Goal: Task Accomplishment & Management: Complete application form

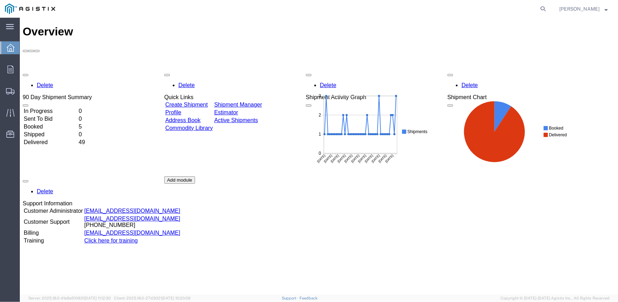
click at [195, 101] on link "Create Shipment" at bounding box center [186, 104] width 42 height 6
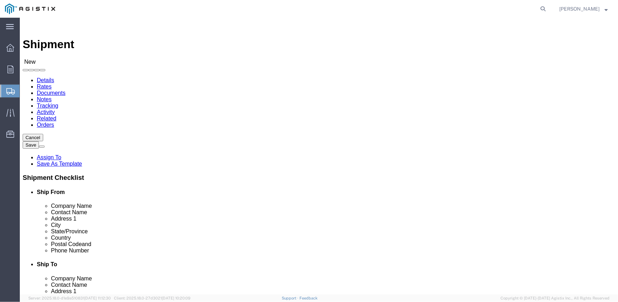
select select
click select "Select Inertia Engineering & Machine Works Inc PG&E"
select select "9596"
click select "Select Inertia Engineering & Machine Works Inc PG&E"
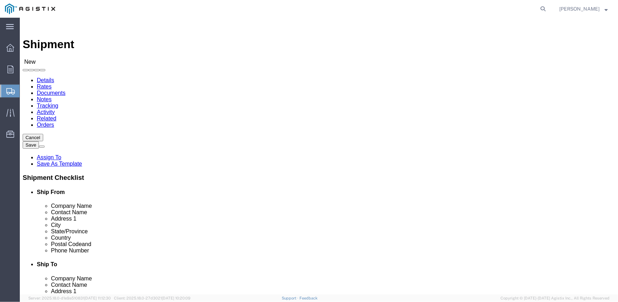
select select "PURCHORD"
select select
click select "Select All Others [GEOGRAPHIC_DATA] [GEOGRAPHIC_DATA] [GEOGRAPHIC_DATA] [GEOGRA…"
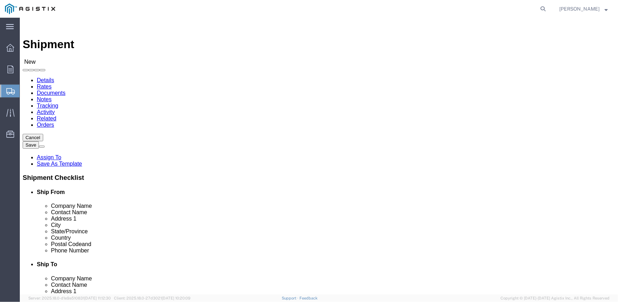
select select "19996"
click select "Select All Others [GEOGRAPHIC_DATA] [GEOGRAPHIC_DATA] [GEOGRAPHIC_DATA] [GEOGRA…"
click span
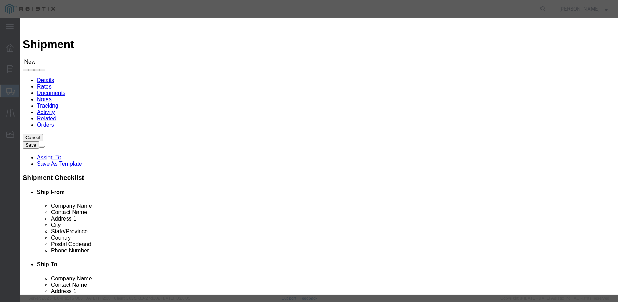
click button "Select"
select select
type input "MPS dba Inertia Engineering & Machine Works Inc"
type input "[PERSON_NAME]"
type input "[STREET_ADDRESS][PERSON_NAME]"
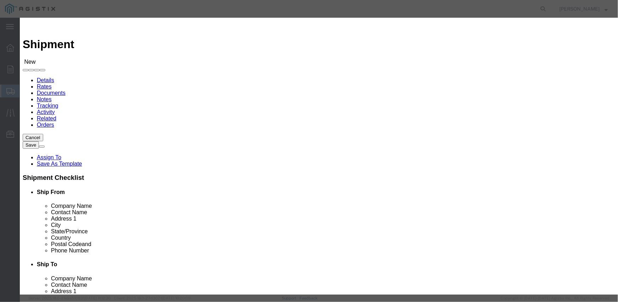
type input "Stockton"
type input "95215"
type input "[PHONE_NUMBER]"
select select "CA"
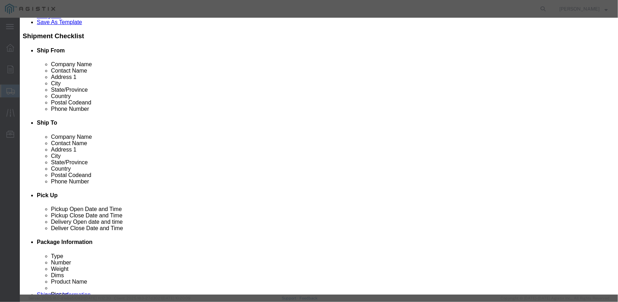
scroll to position [212, 0]
click button "Select"
type input "95692"
type input "[PHONE_NUMBER]"
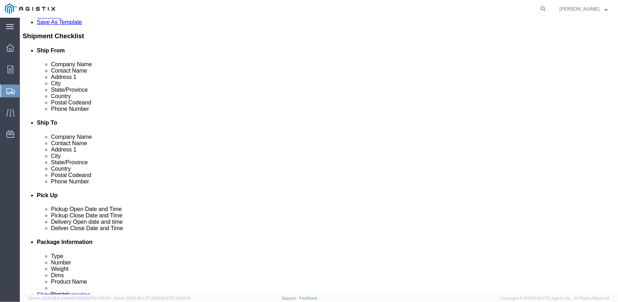
select select "CA"
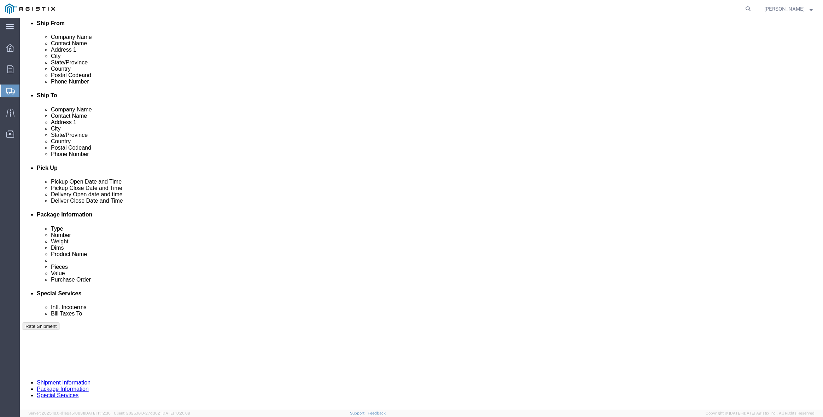
scroll to position [96, 0]
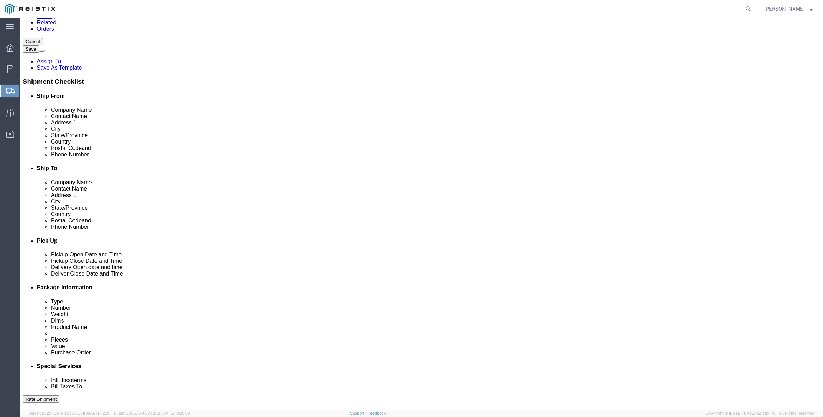
click link "ADDITIONAL INFORMATION"
click input "checkbox"
checkbox input "true"
click link "ADDITIONAL INFORMATION"
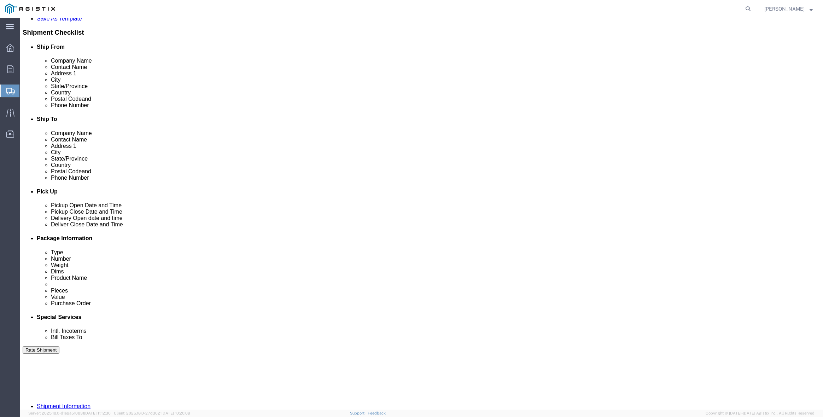
scroll to position [131, 0]
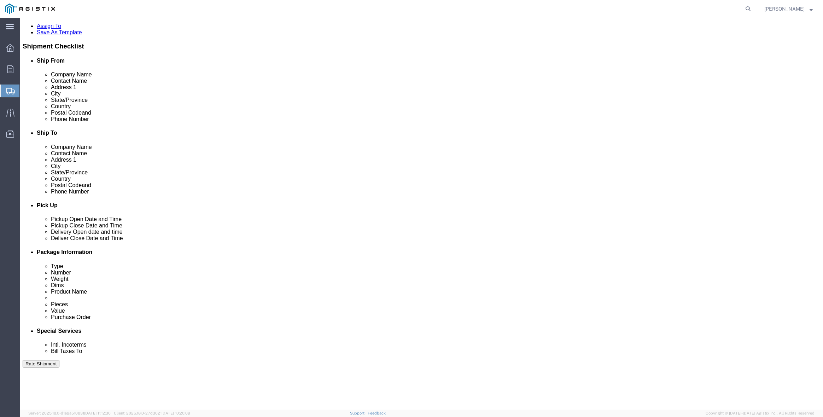
click link "ADDITIONAL INFORMATION"
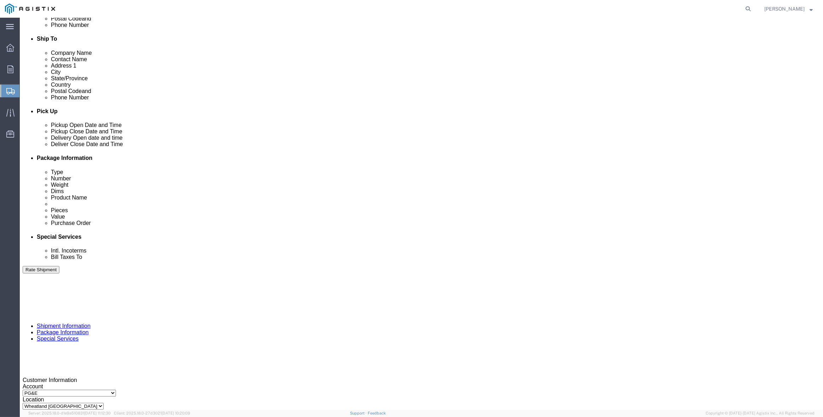
scroll to position [237, 0]
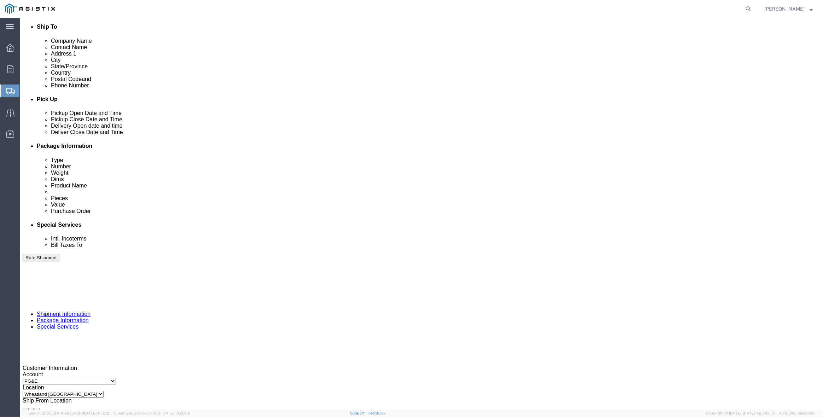
click div "[DATE] 2:00 PM"
click input "2:00 PM"
type input "6:00 AM"
click button "Apply"
click div "[DATE] 7:00 AM"
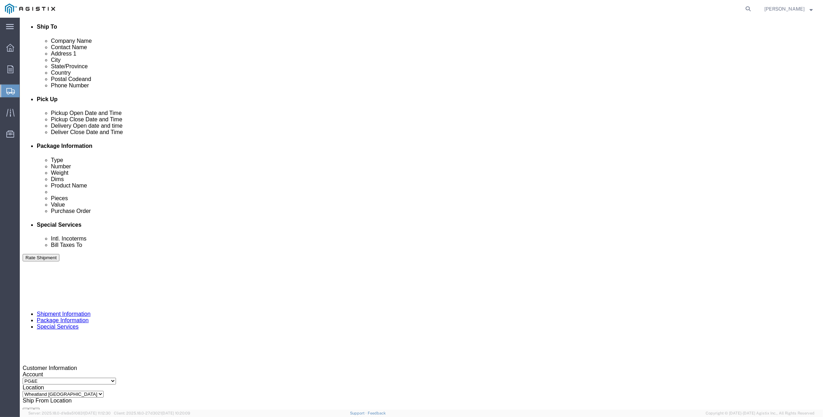
type input "2:00 PM"
click button "Apply"
click div
click input "3:00 PM"
type input "8:00 AM"
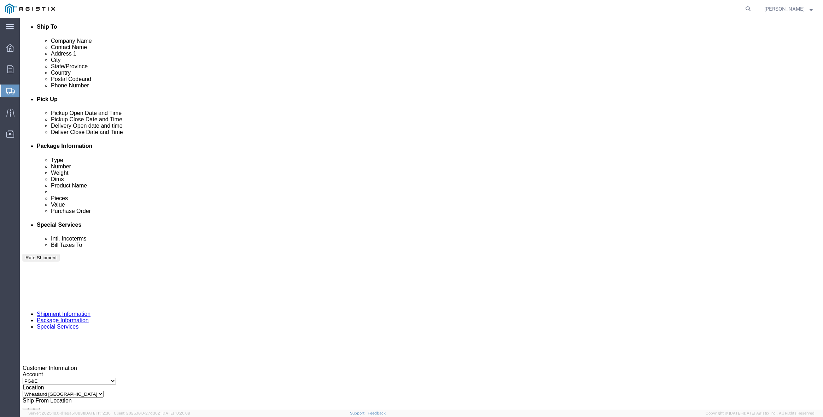
click button "Apply"
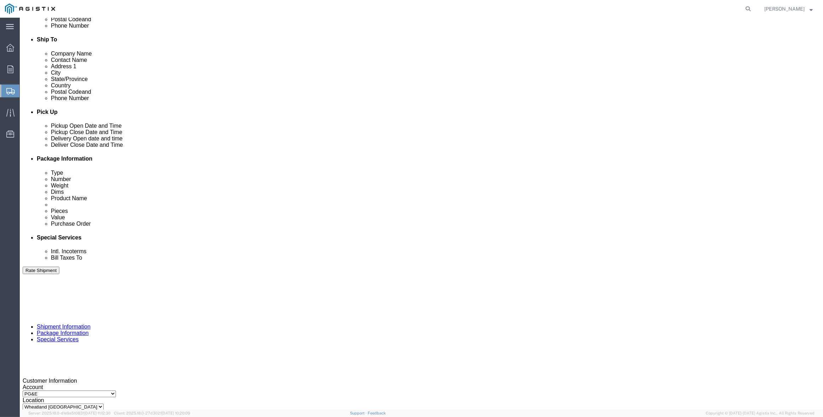
click div
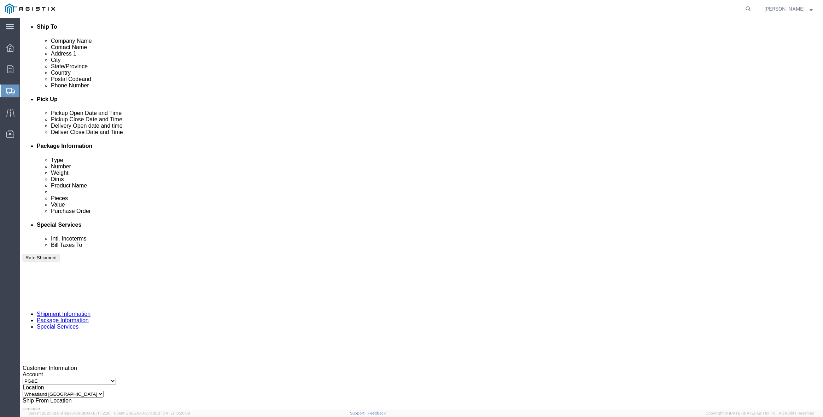
type input "3:00 PM"
click button "Apply"
click input "text"
type input "3501410791"
select select "SALEORDR"
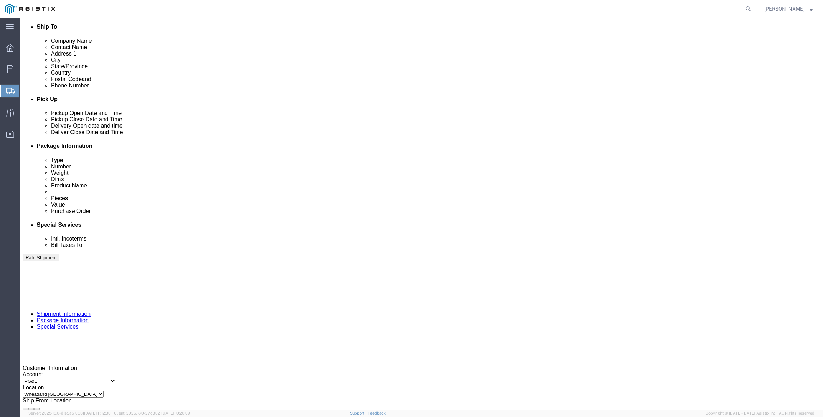
type input "294630"
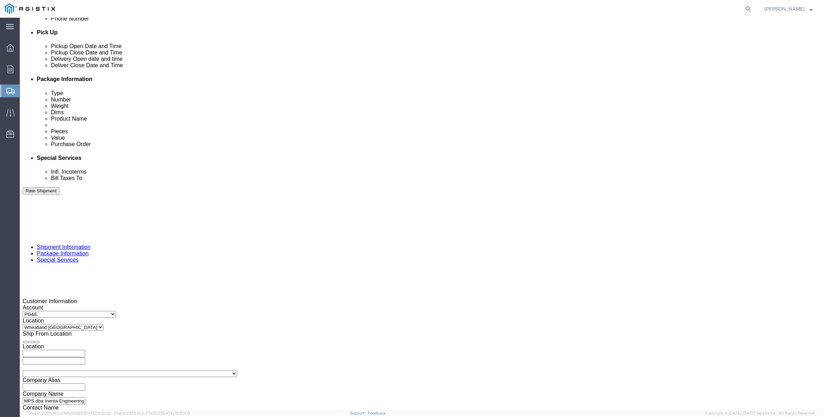
scroll to position [308, 0]
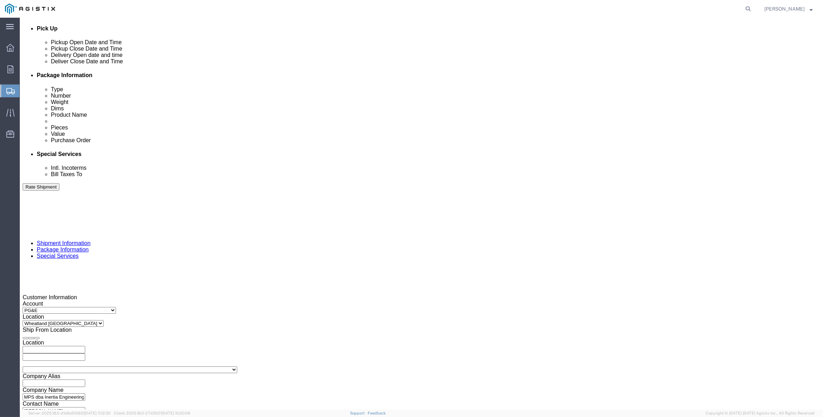
click select "Select Air Less than Truckload Multi-Leg Ocean Freight Rail Small Parcel Truckl…"
select select "TL"
click select "Select Air Less than Truckload Multi-Leg Ocean Freight Rail Small Parcel Truckl…"
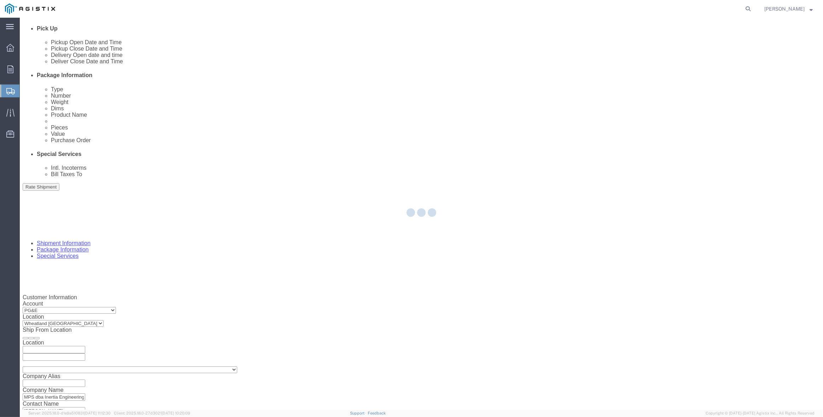
select select
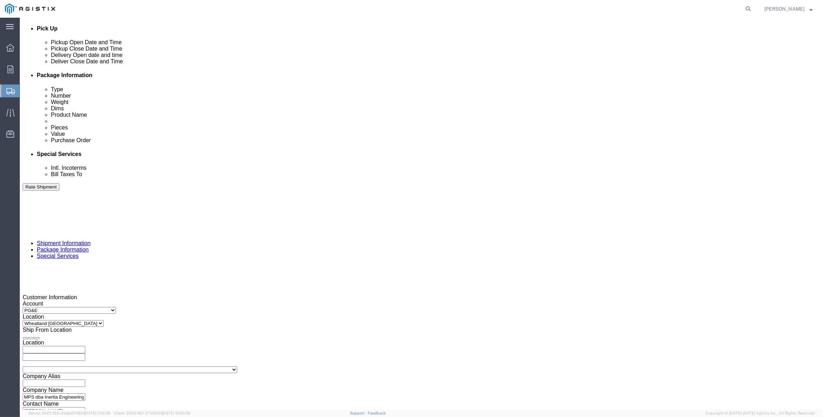
click select "Select 1-Ton (PSS) 10 Wheel 10 Yard Dump Truck 20 Yard Dump Truck Bobtail Botto…"
select select "FLBD"
click select "Select 1-Ton (PSS) 10 Wheel 10 Yard Dump Truck 20 Yard Dump Truck Bobtail Botto…"
click select "Select 35 Feet 20 Feet 28 Feet 53 Feet 40 Feet 48 Feet"
select select "53FT"
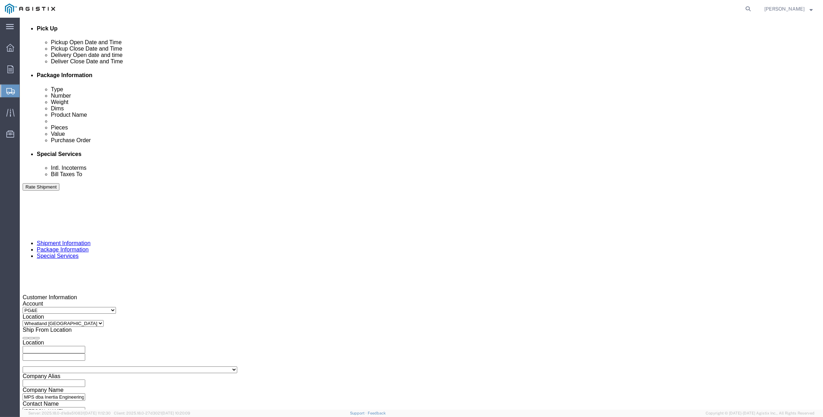
click select "Select 35 Feet 20 Feet 28 Feet 53 Feet 40 Feet 48 Feet"
click div
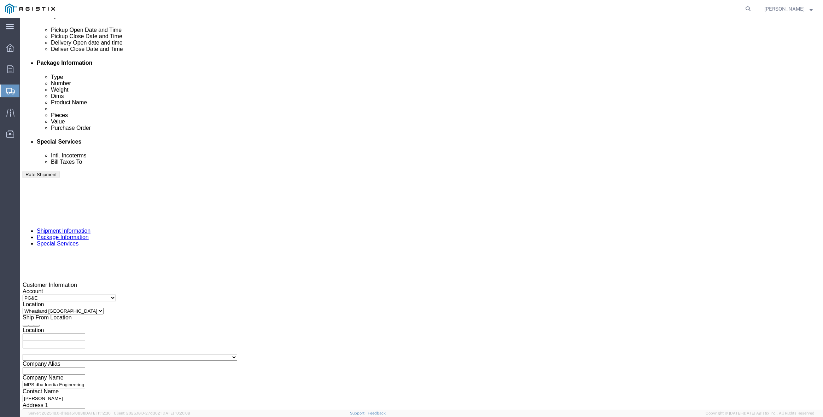
scroll to position [327, 0]
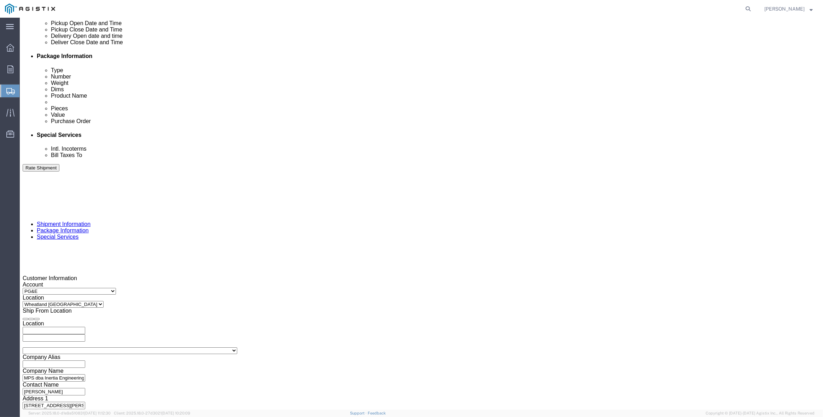
click button "Continue"
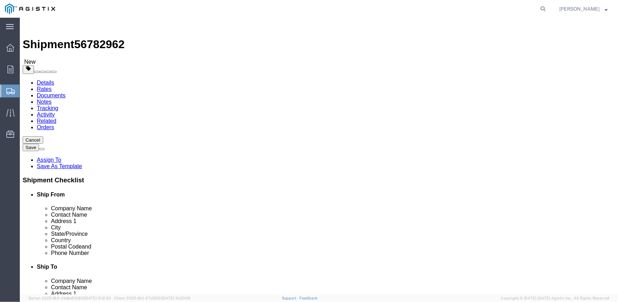
click select "Select Bulk Bundle(s) Cardboard Box(es) Carton(s) Crate(s) Drum(s) (Fiberboard)…"
select select "CRAT"
click select "Select Bulk Bundle(s) Cardboard Box(es) Carton(s) Crate(s) Drum(s) (Fiberboard)…"
click input "1"
type input "16"
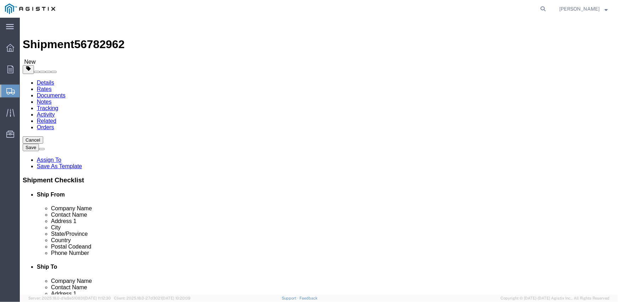
type input "139"
type input "47"
type input "48"
type input "12800"
click div "16 x Crate(s) Package Type Select Bulk Bundle(s) Cardboard Box(es) Carton(s) Cr…"
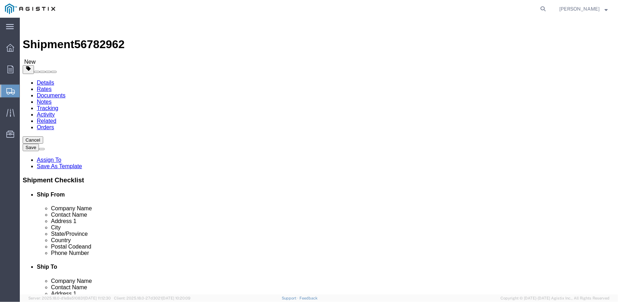
click link "Add Content"
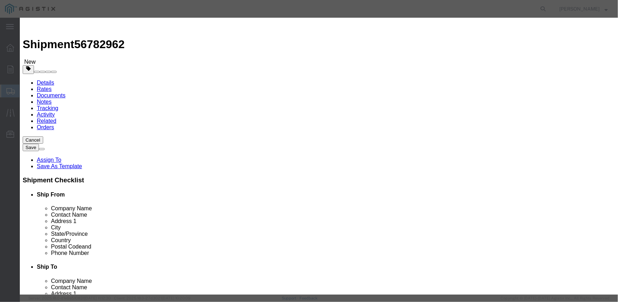
click input "text"
type input "M343960"
type input "16"
paste input "82,882.40"
type input "82,882.40"
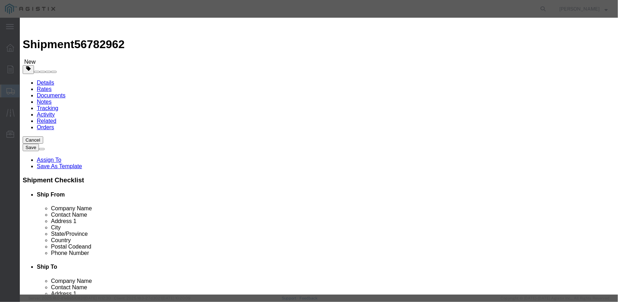
select select "USD"
click textarea
paste textarea "L26SLSUG3J21"
type textarea "L26SLSUG3J21"
click select "Select Account Type Activity ID Airline Appointment Number ASN Batch Number Bil…"
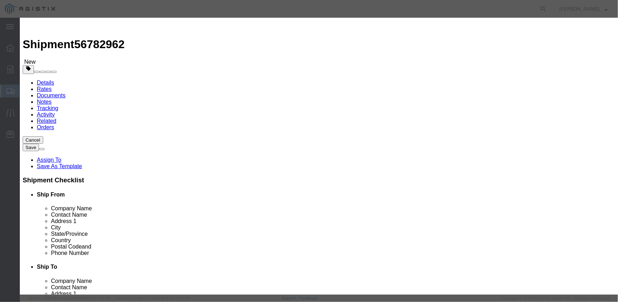
select select "PURCHORD"
click select "Select Account Type Activity ID Airline Appointment Number ASN Batch Number Bil…"
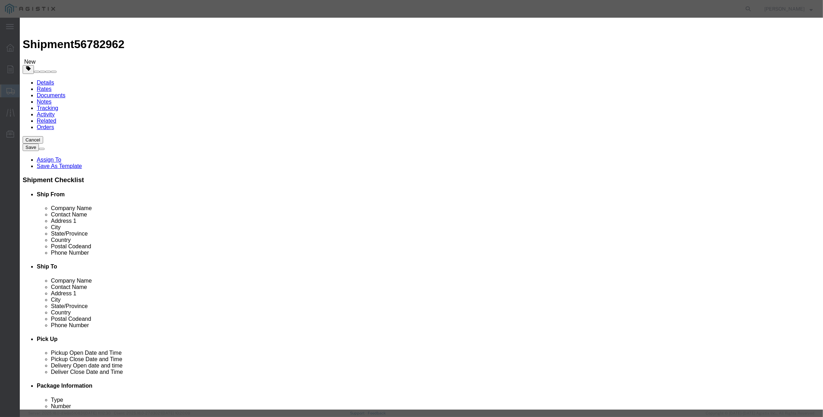
click input "text"
type input "3501410791"
select select "SALEORDR"
type input "294630"
click button "Save & Close"
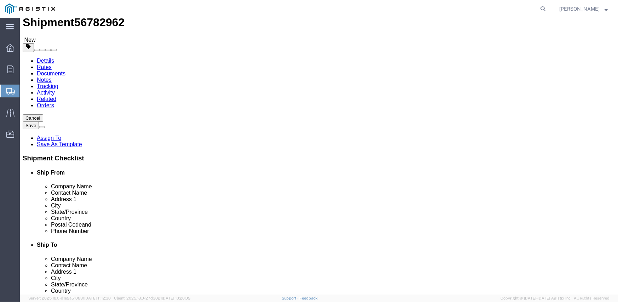
scroll to position [32, 0]
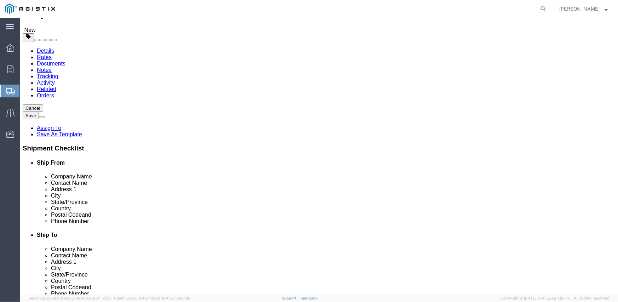
click button "Continue"
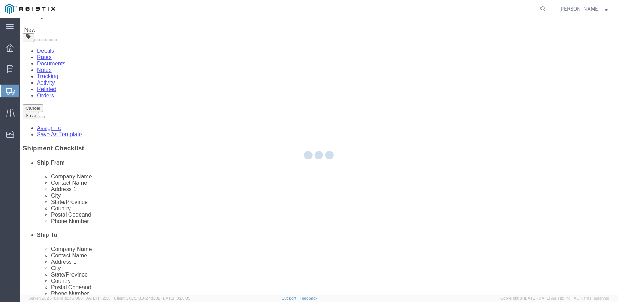
select select
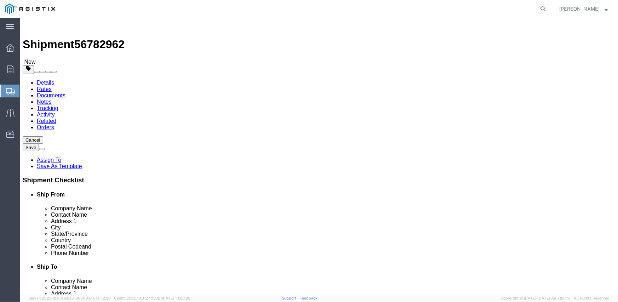
click button "Rate Shipment"
